Goal: Information Seeking & Learning: Understand process/instructions

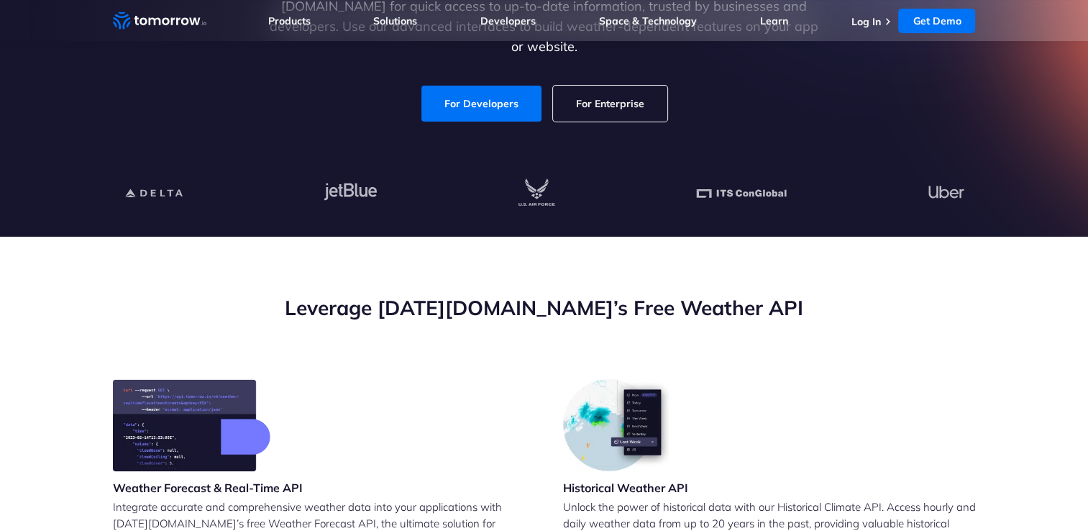
scroll to position [282, 0]
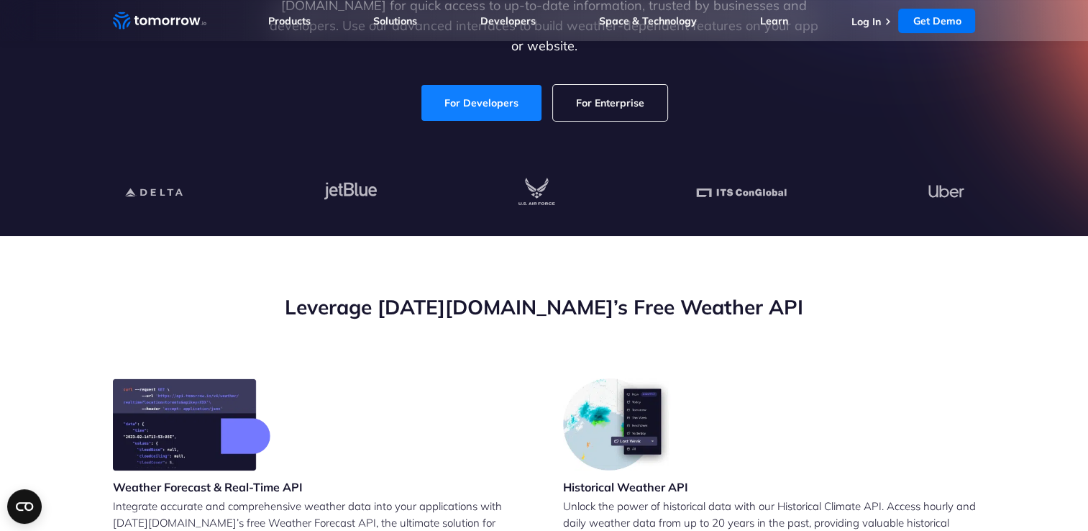
click at [512, 93] on link "For Developers" at bounding box center [481, 103] width 120 height 36
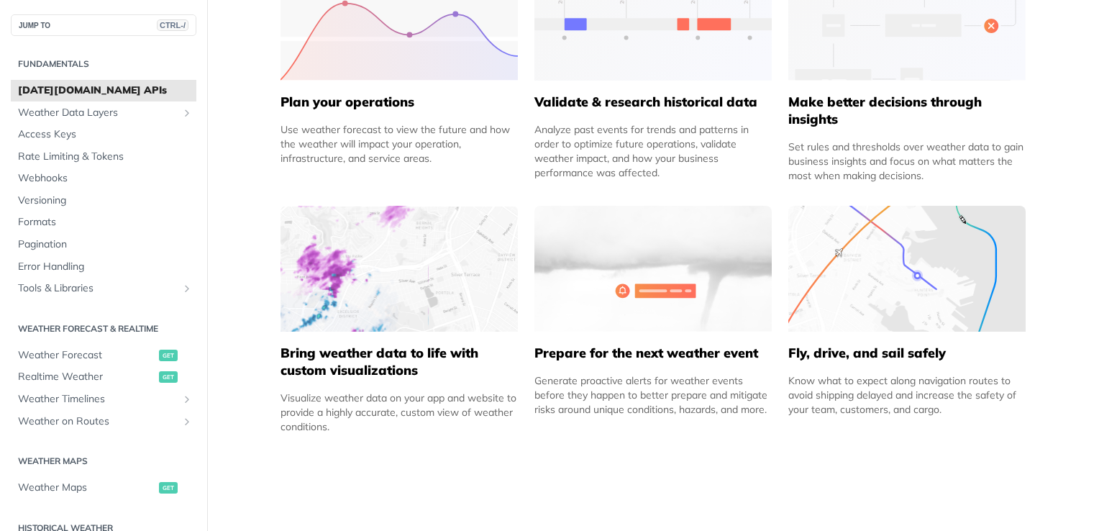
scroll to position [759, 0]
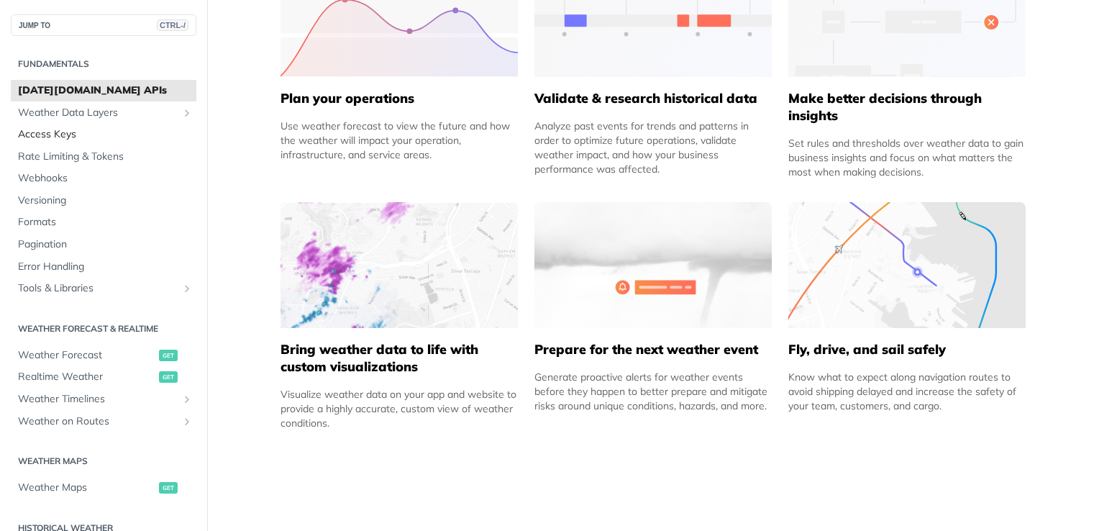
click at [93, 139] on span "Access Keys" at bounding box center [105, 134] width 175 height 14
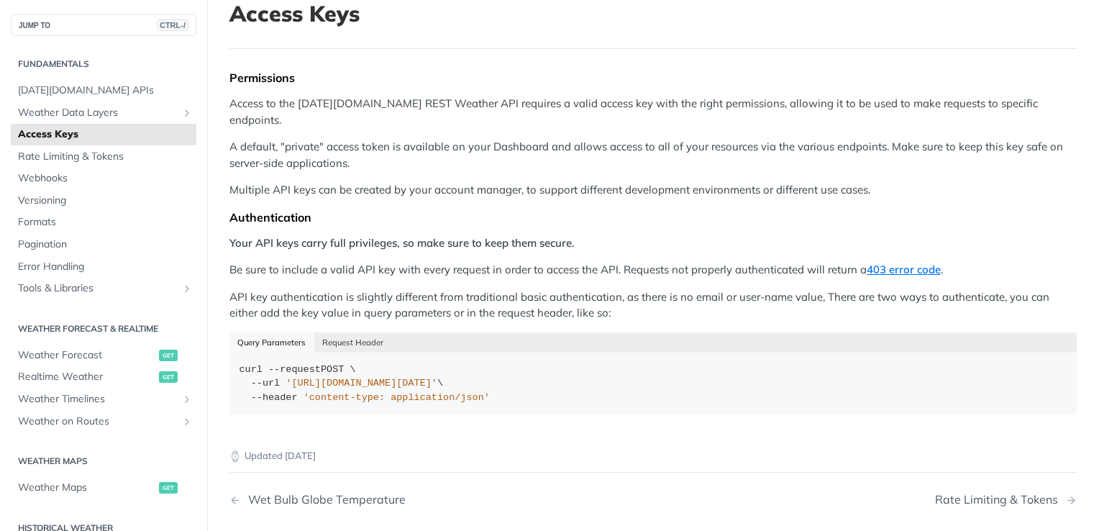
scroll to position [119, 0]
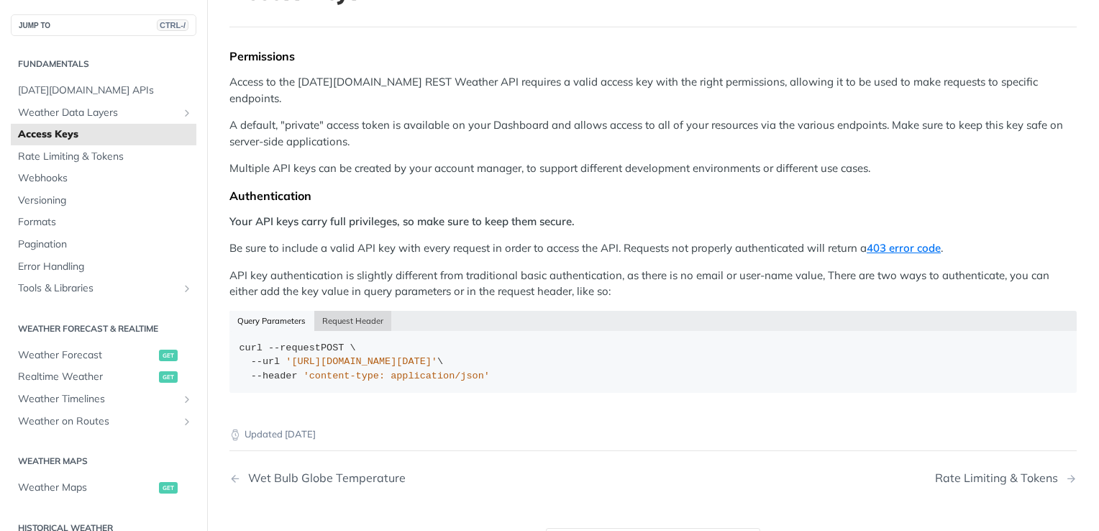
click at [377, 311] on button "Request Header" at bounding box center [353, 321] width 78 height 20
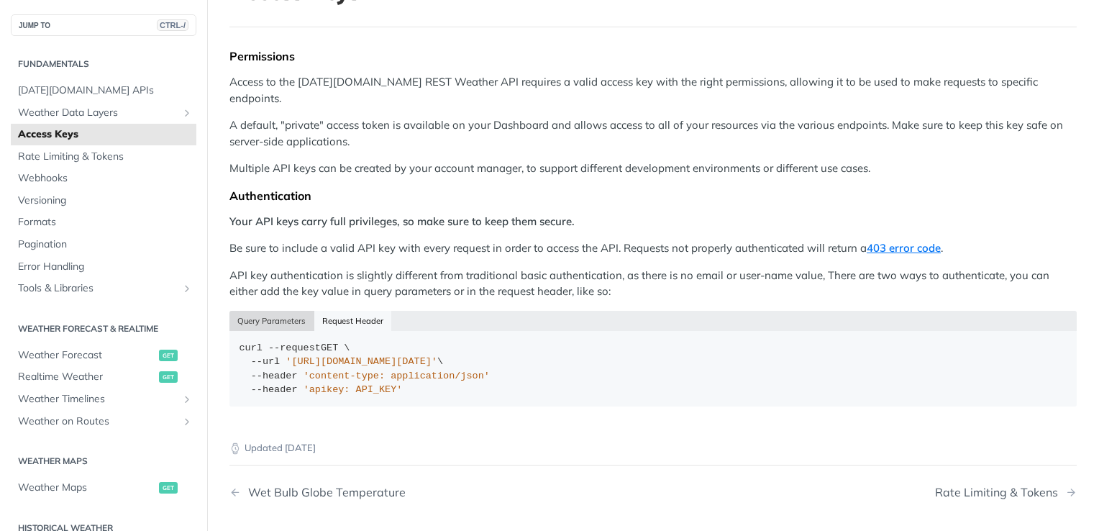
click at [292, 311] on button "Query Parameters" at bounding box center [271, 321] width 85 height 20
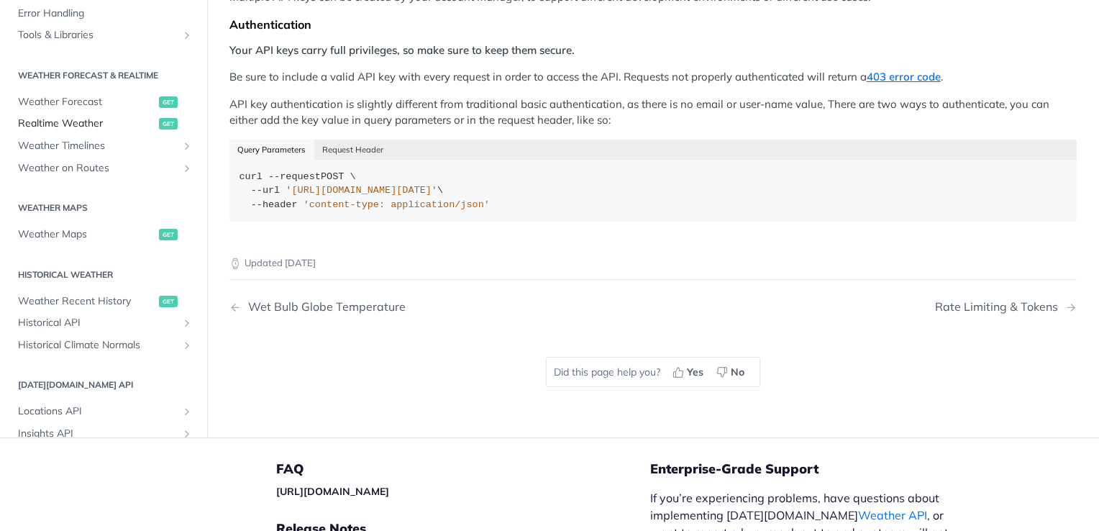
scroll to position [170, 0]
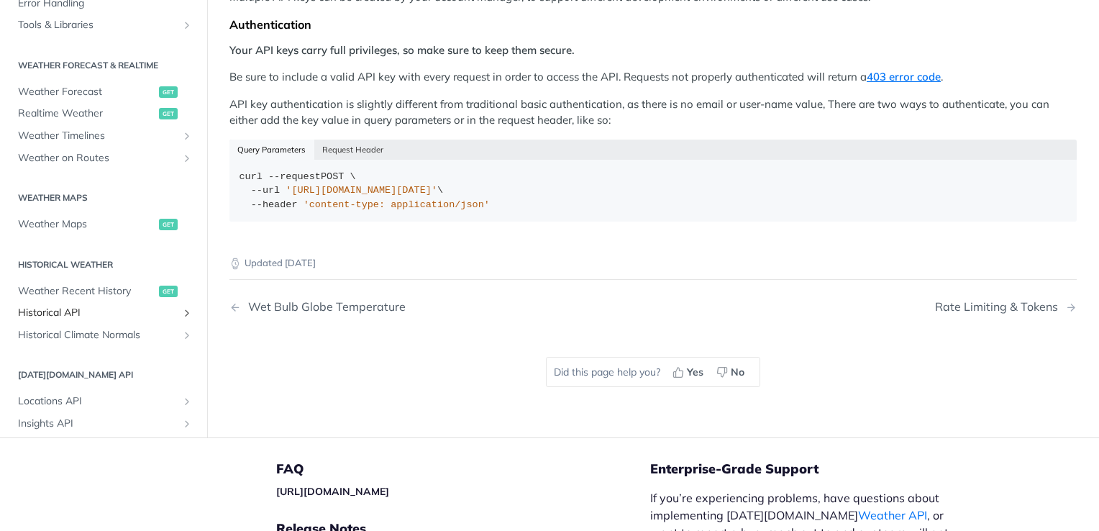
click at [88, 306] on span "Historical API" at bounding box center [98, 313] width 160 height 14
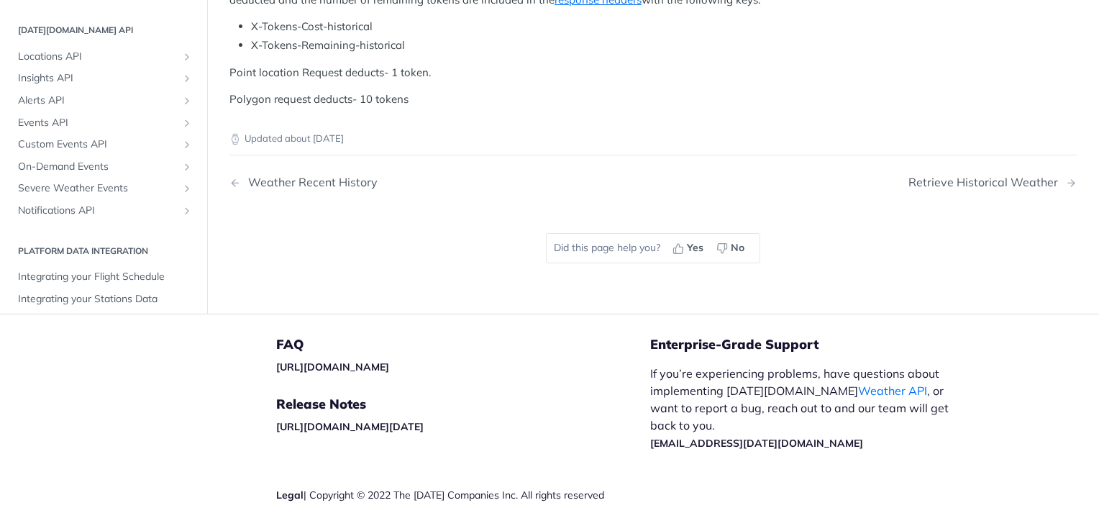
scroll to position [416, 0]
click at [71, 62] on span "Locations API" at bounding box center [98, 54] width 160 height 14
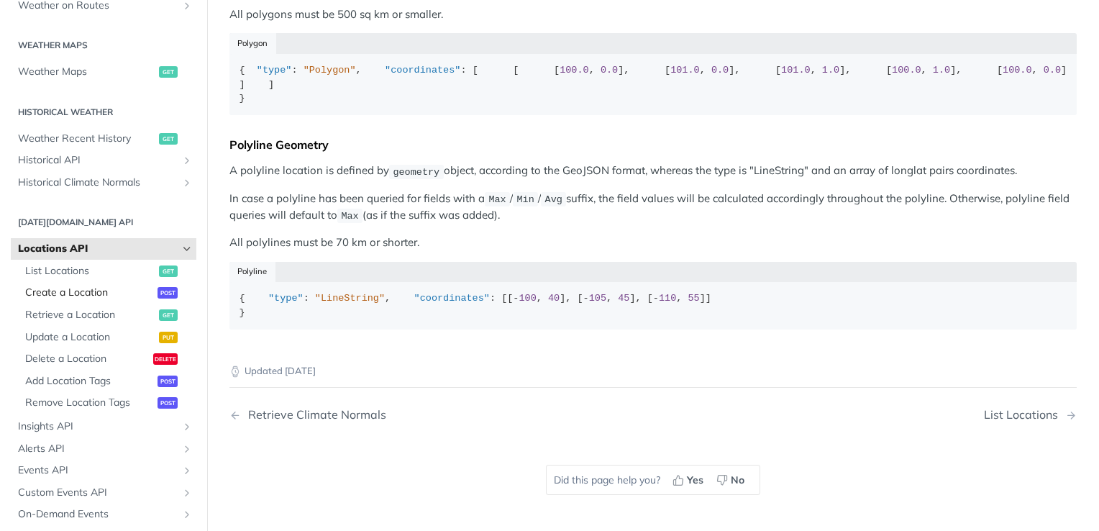
click at [79, 291] on span "Create a Location" at bounding box center [89, 292] width 129 height 14
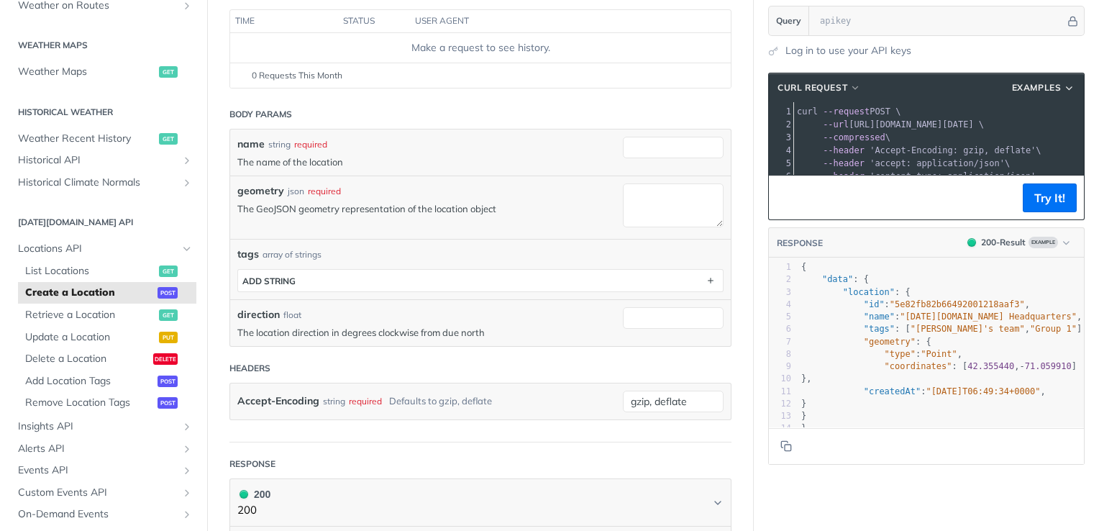
scroll to position [187, 0]
